Goal: Find specific page/section: Find specific page/section

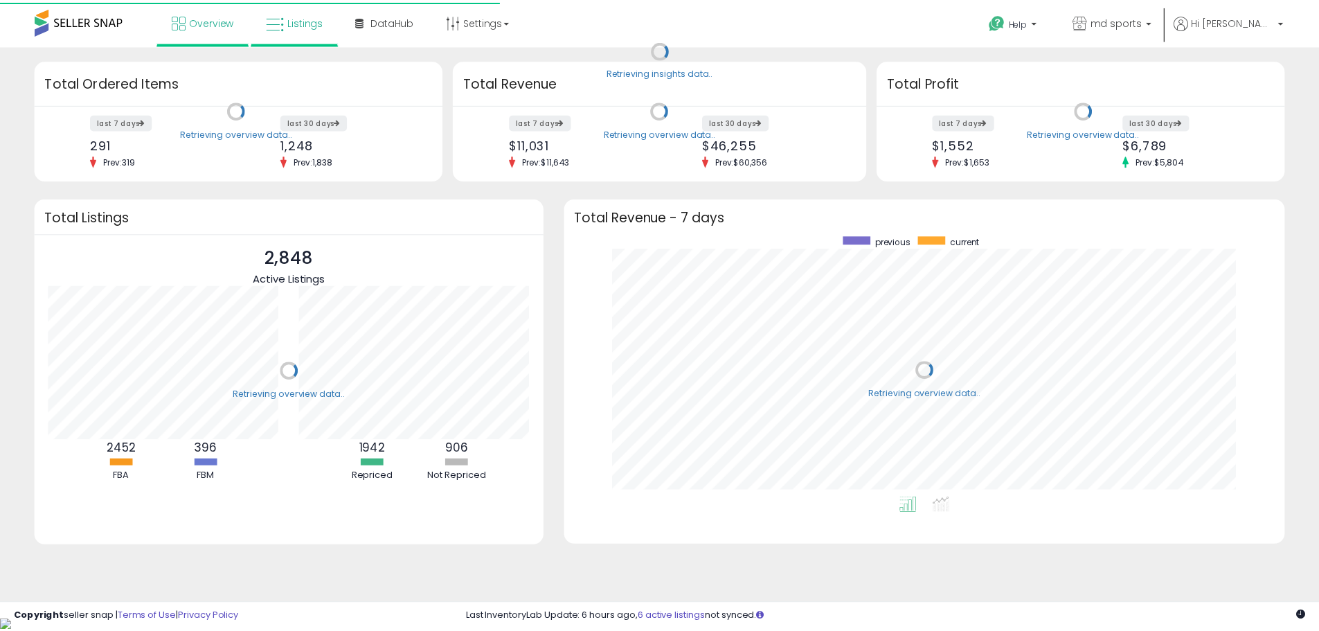
scroll to position [262, 698]
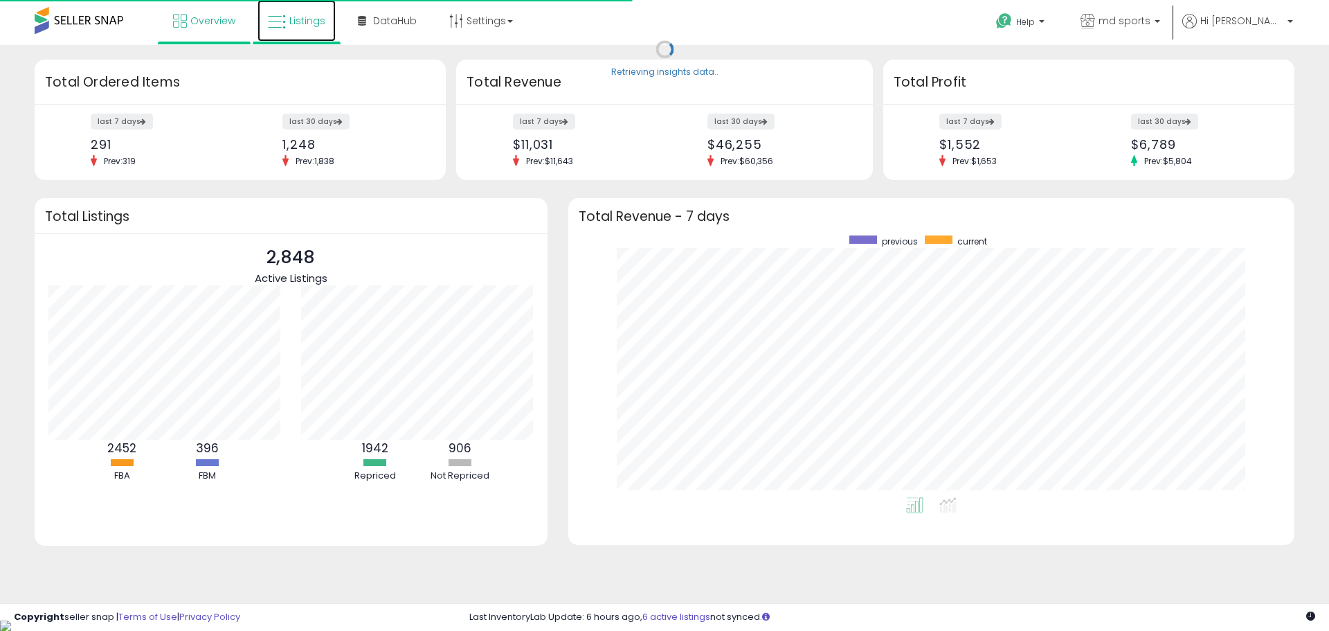
click at [312, 30] on link "Listings" at bounding box center [297, 21] width 78 height 42
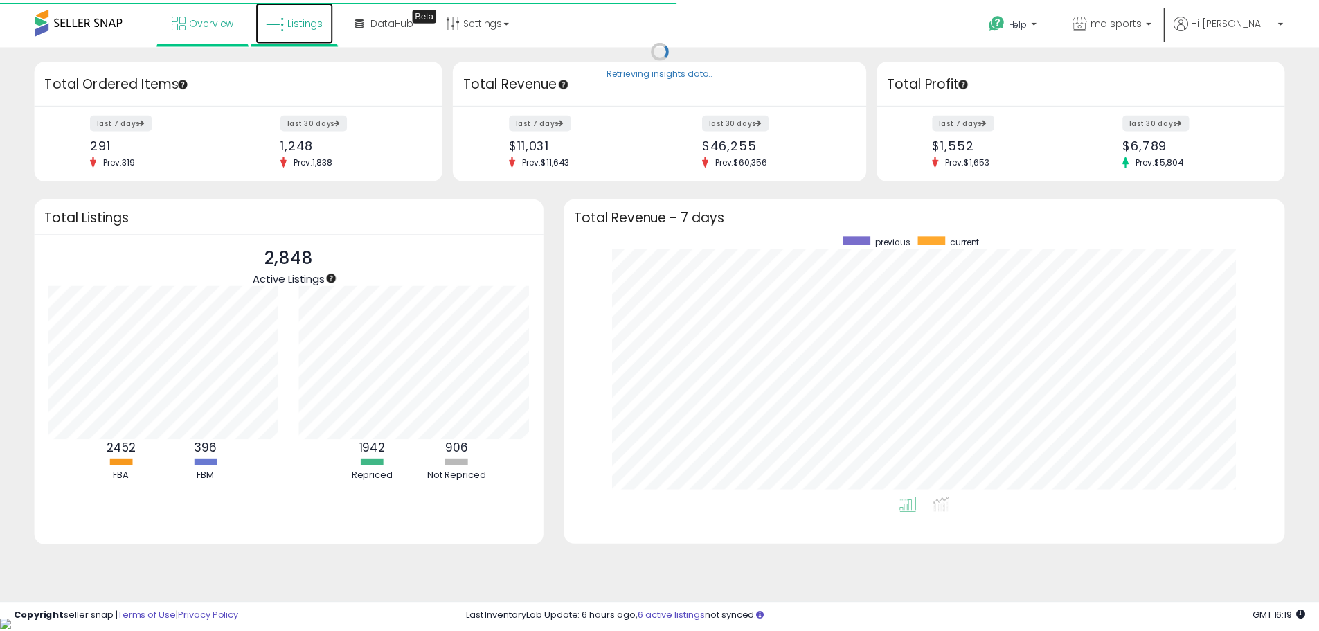
scroll to position [0, 0]
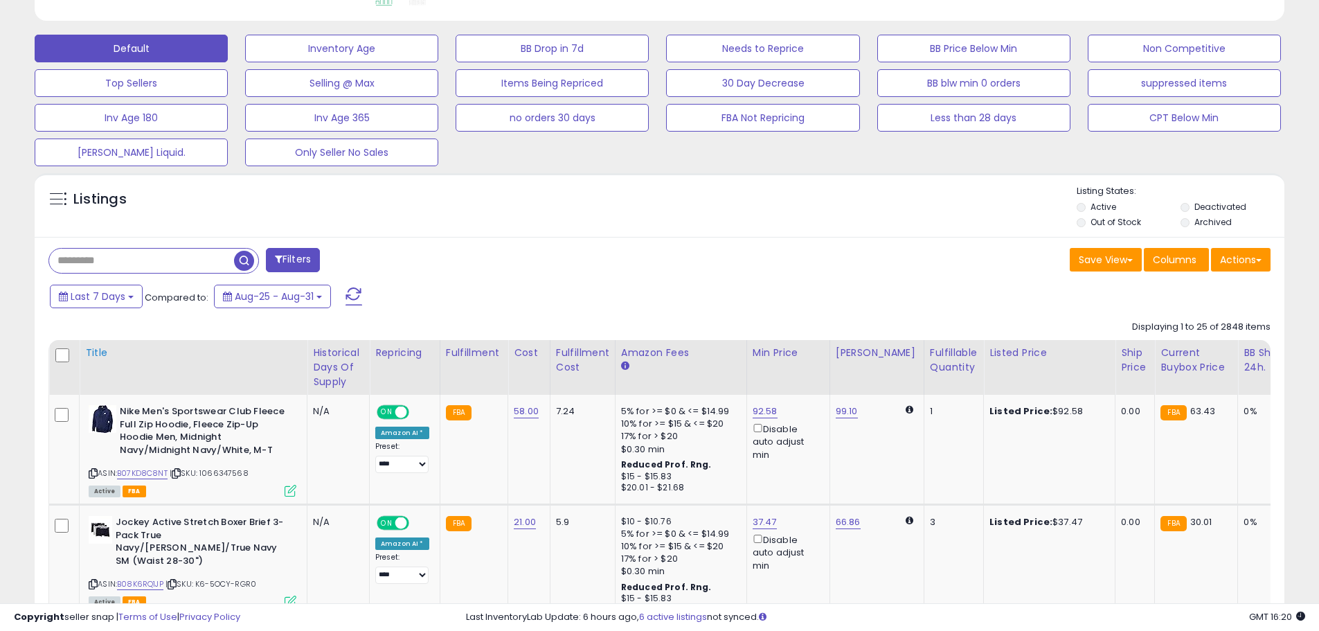
scroll to position [415, 0]
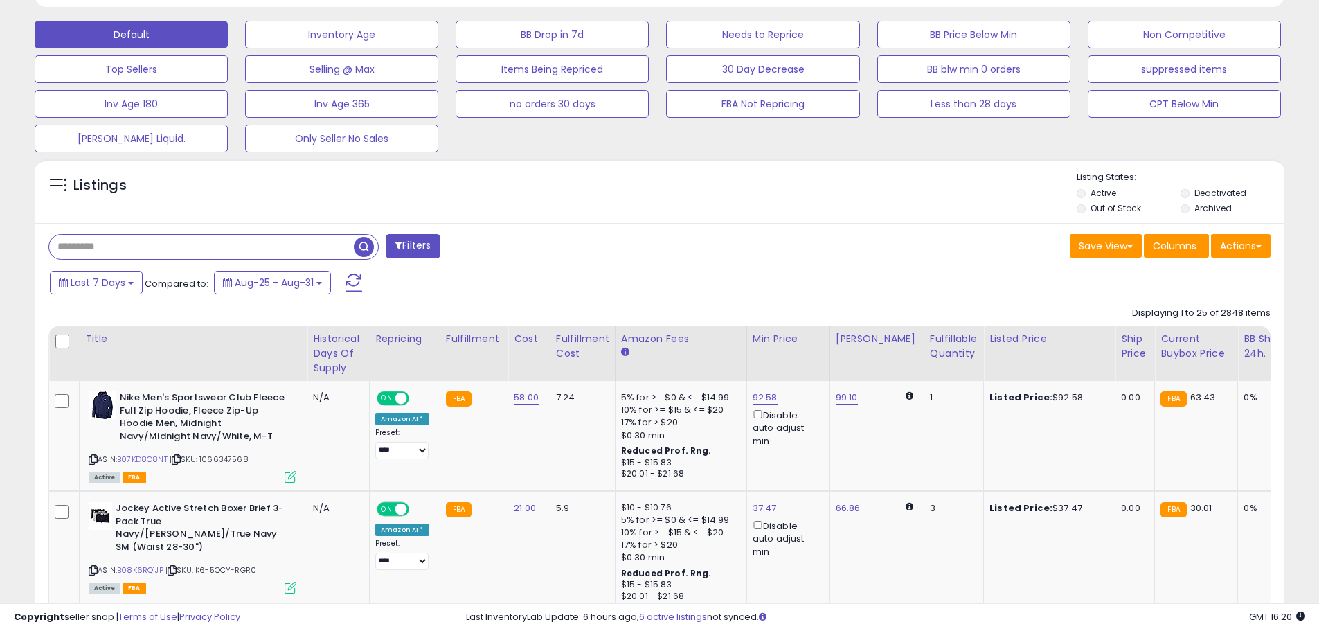
paste input "**********"
type input "**********"
click at [363, 244] on span "button" at bounding box center [364, 247] width 20 height 20
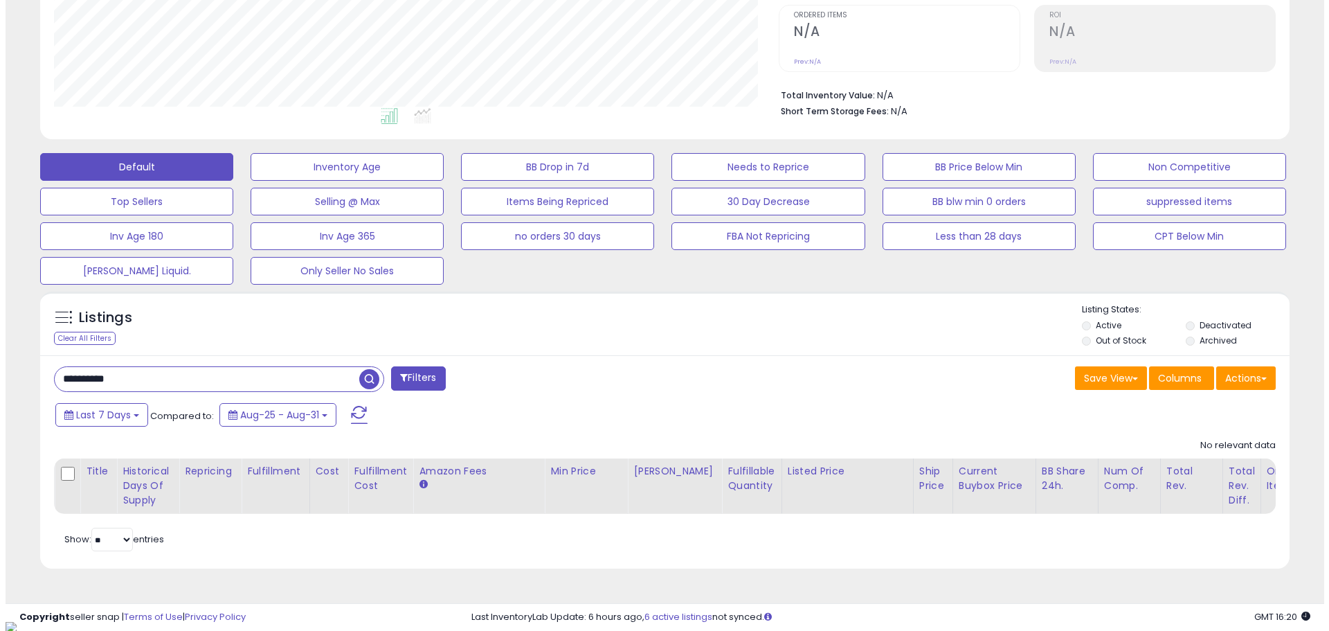
scroll to position [284, 725]
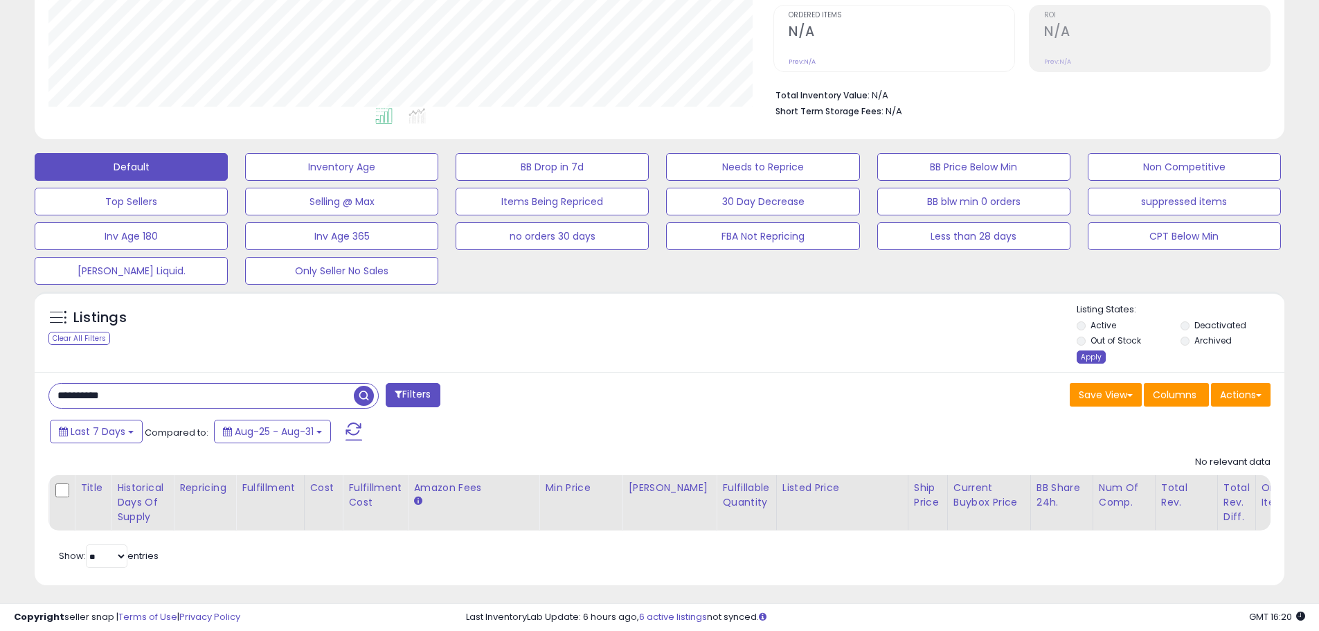
click at [1090, 359] on div "Apply" at bounding box center [1090, 356] width 29 height 13
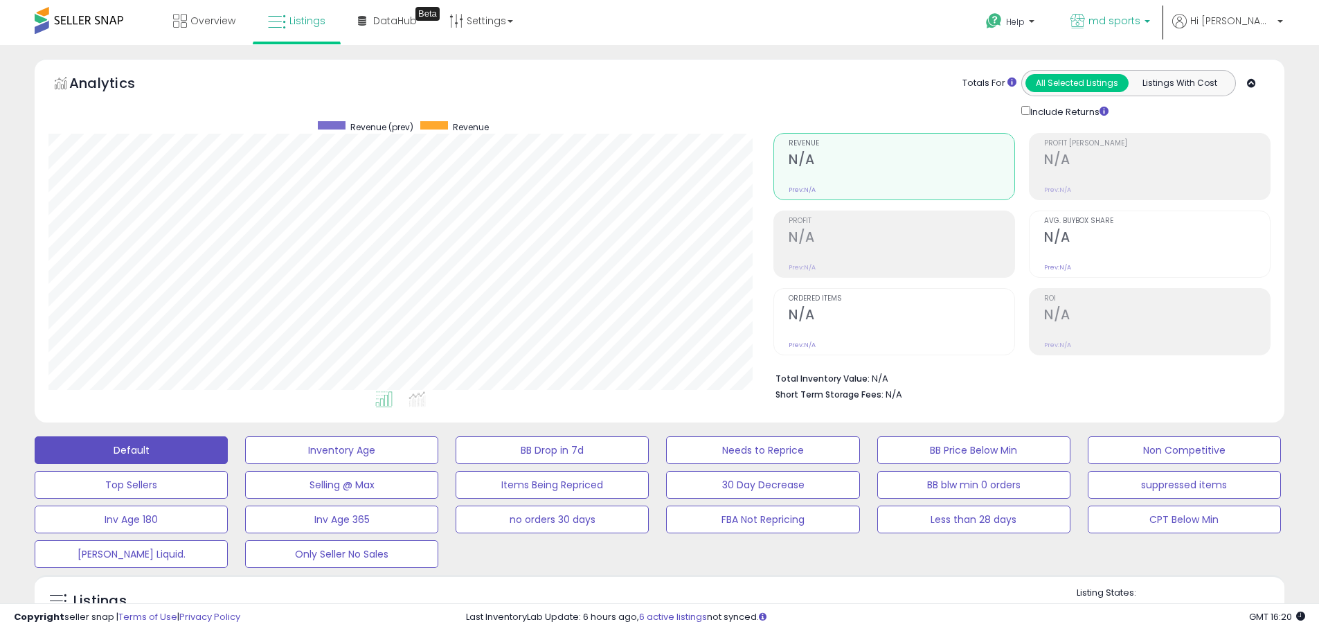
click at [1136, 12] on link "md sports" at bounding box center [1110, 22] width 100 height 45
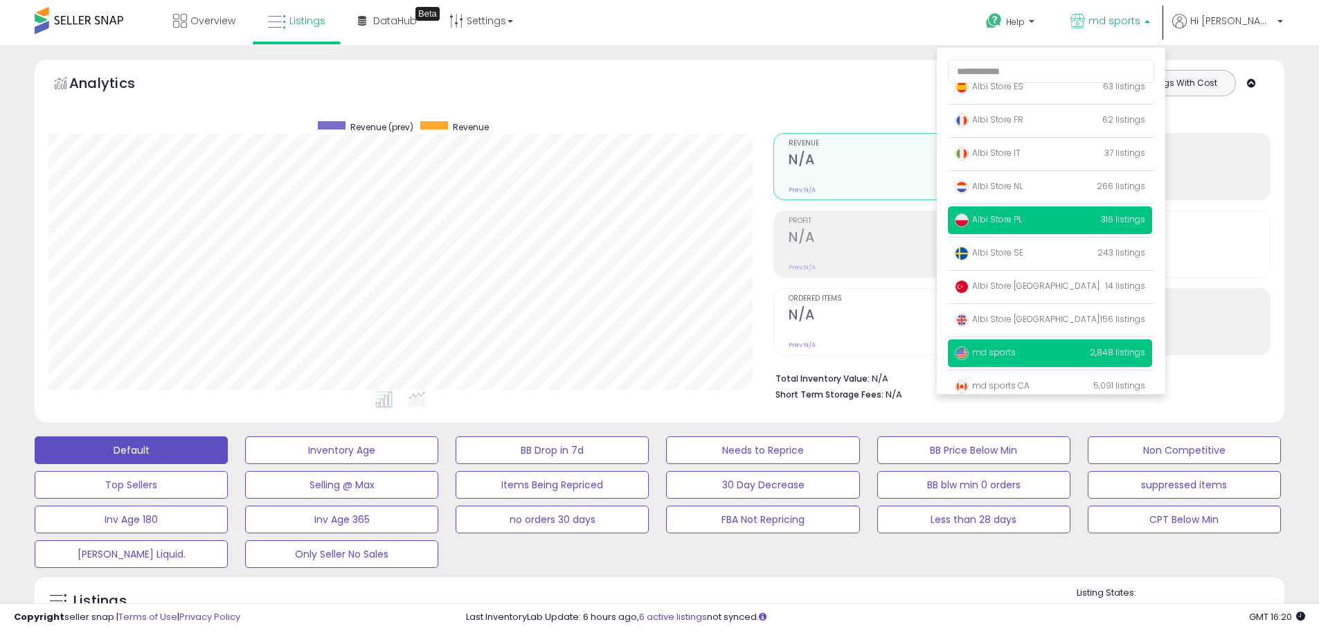
scroll to position [90, 0]
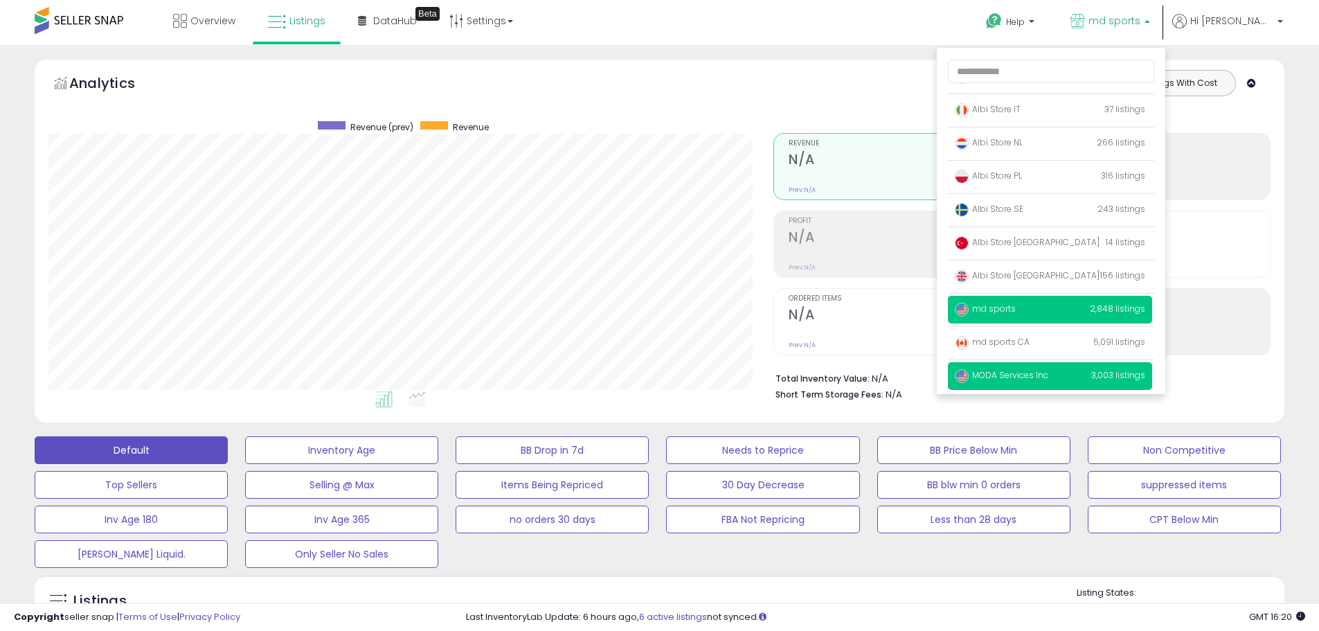
click at [1042, 370] on span "MODA Services Inc" at bounding box center [1001, 375] width 93 height 12
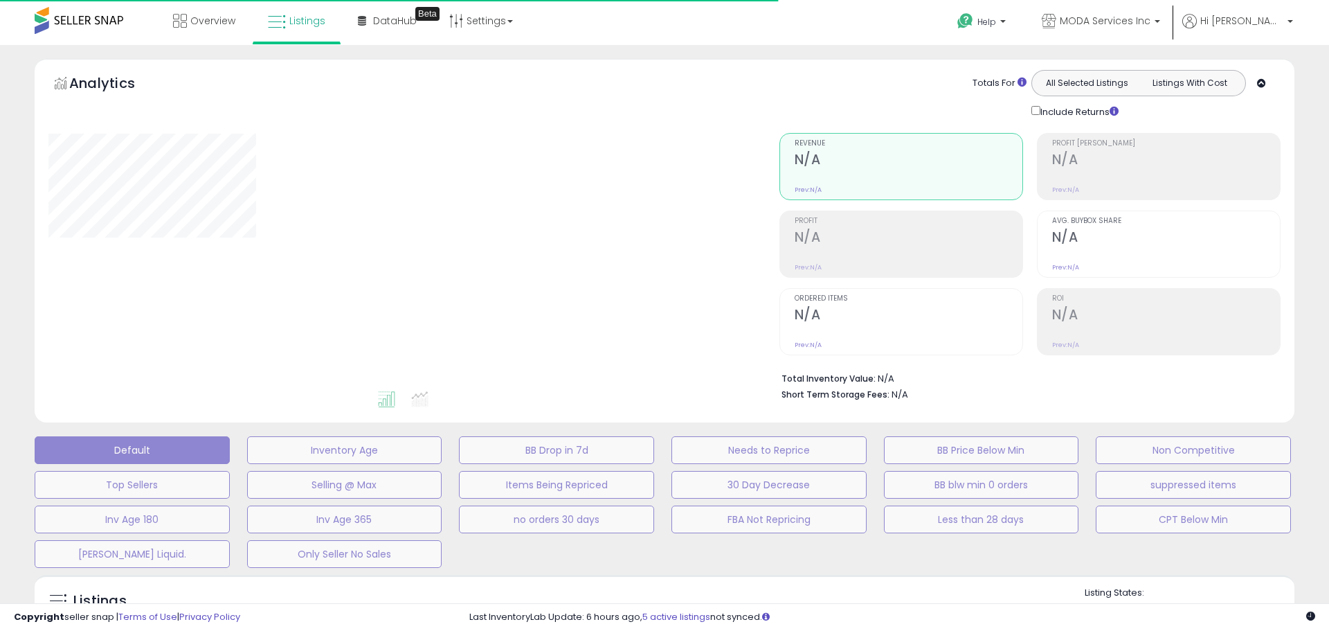
type input "**********"
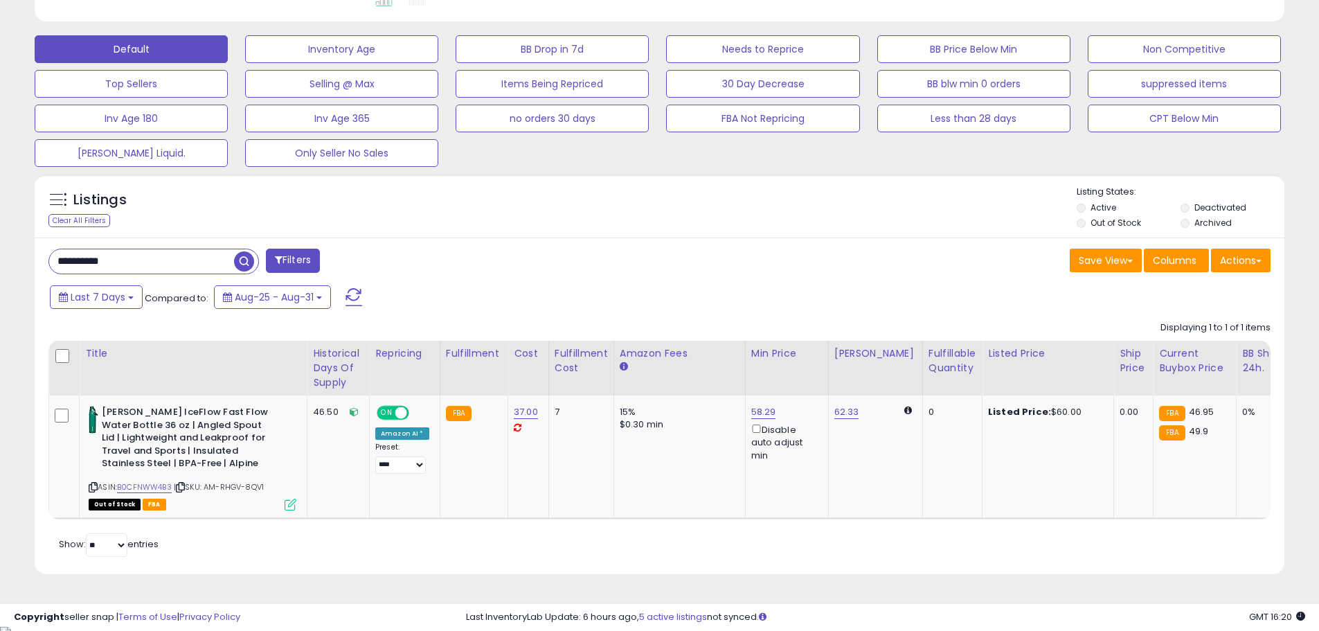
scroll to position [406, 0]
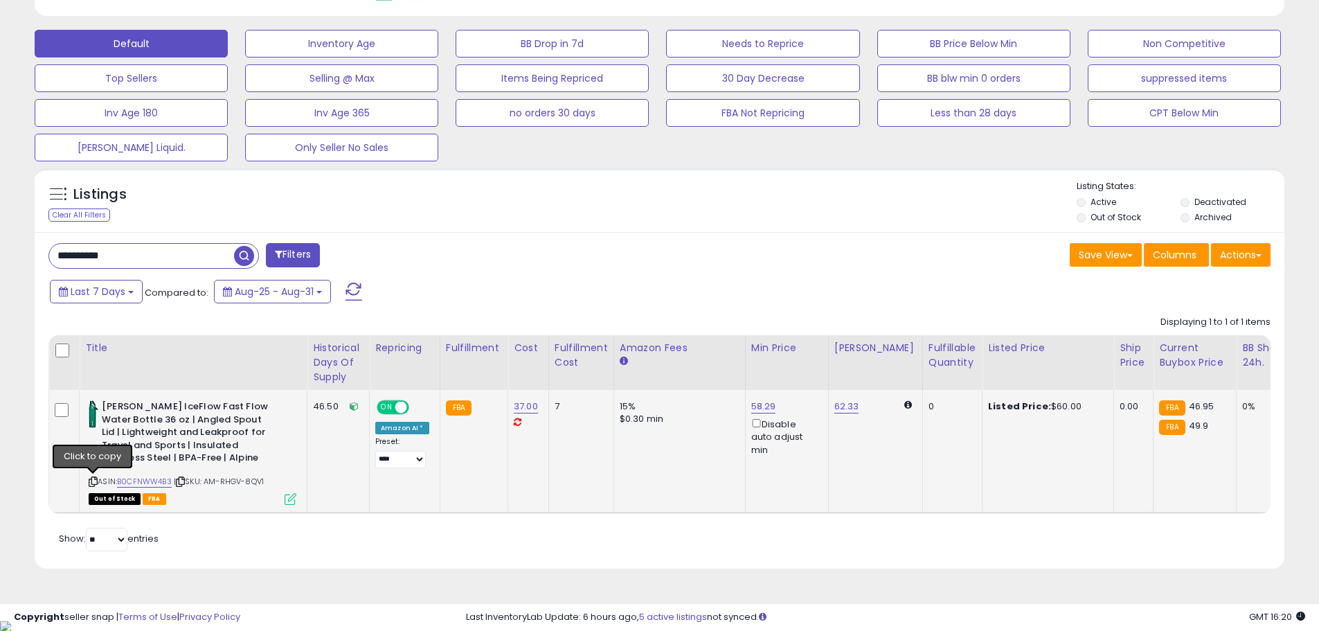
click at [91, 482] on icon at bounding box center [93, 482] width 9 height 8
click at [130, 481] on link "B0CFNWW4B3" at bounding box center [144, 482] width 55 height 12
